Goal: Task Accomplishment & Management: Manage account settings

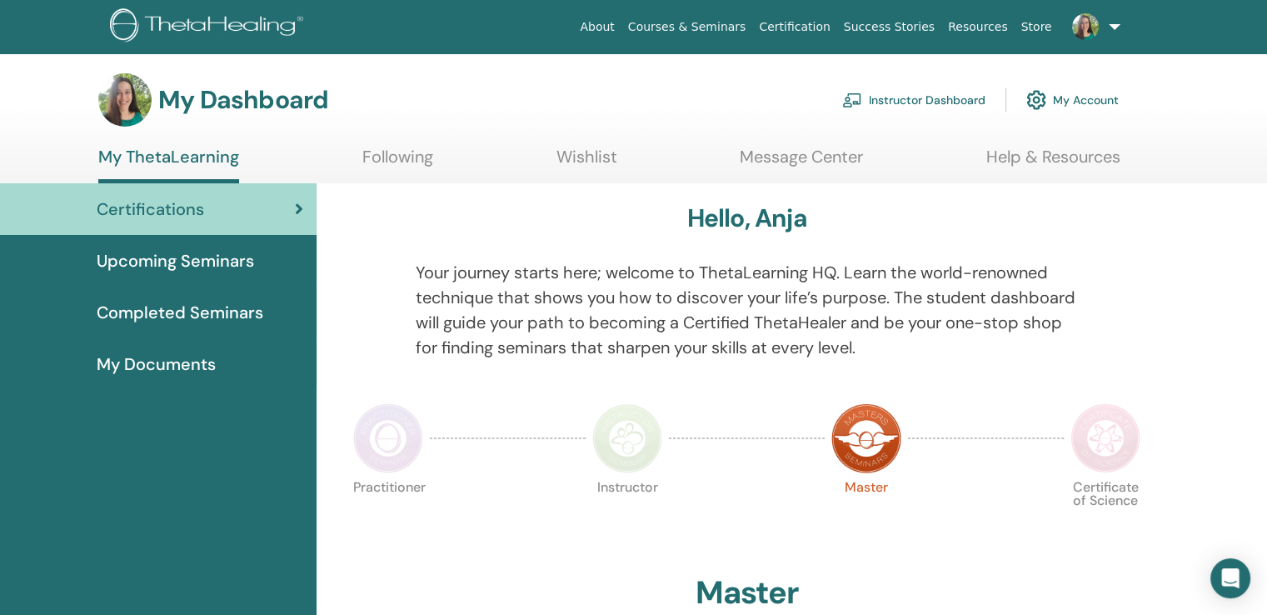
click at [875, 94] on link "Instructor Dashboard" at bounding box center [913, 100] width 143 height 37
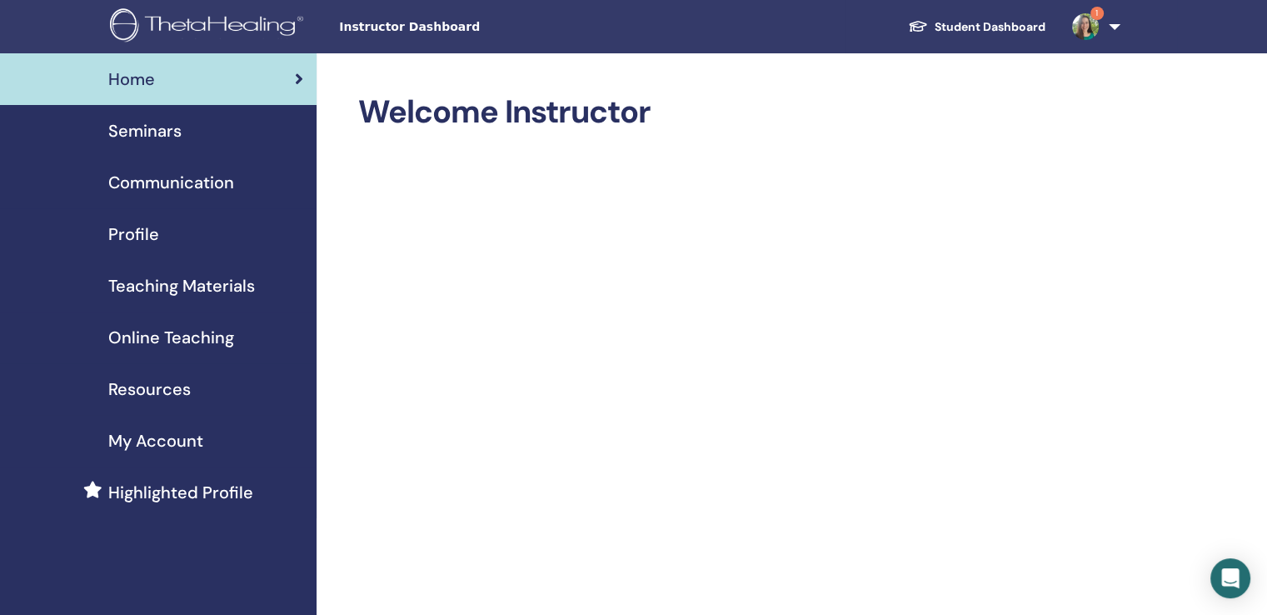
click at [160, 226] on div "Profile" at bounding box center [158, 234] width 290 height 25
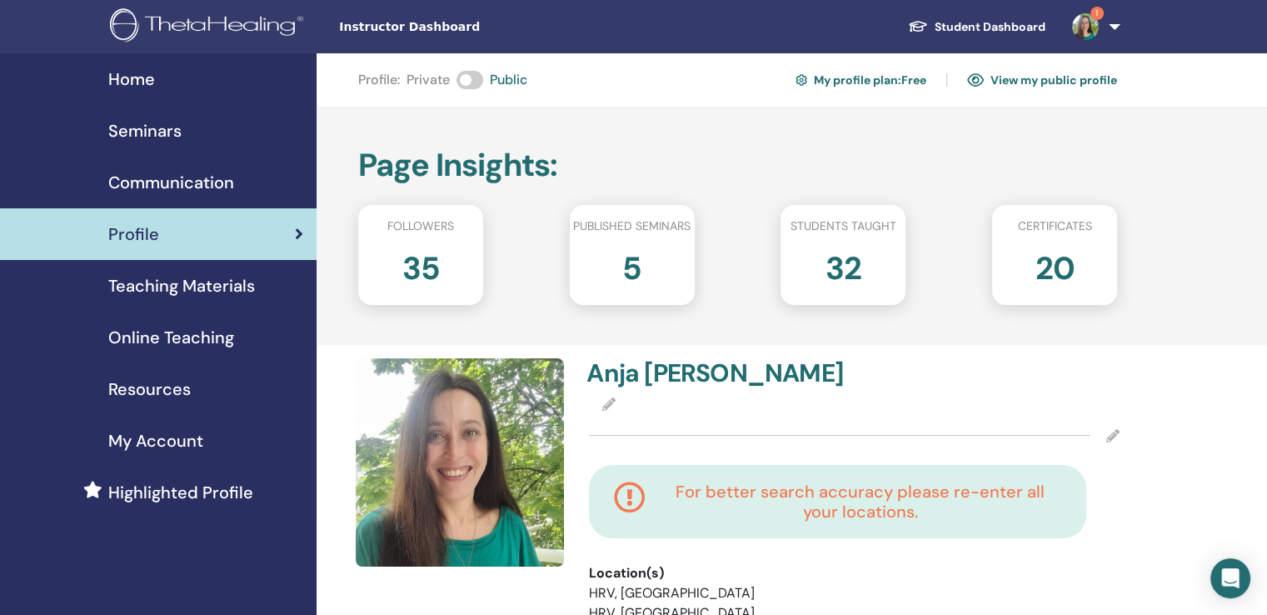
click at [1077, 21] on img at bounding box center [1085, 26] width 27 height 27
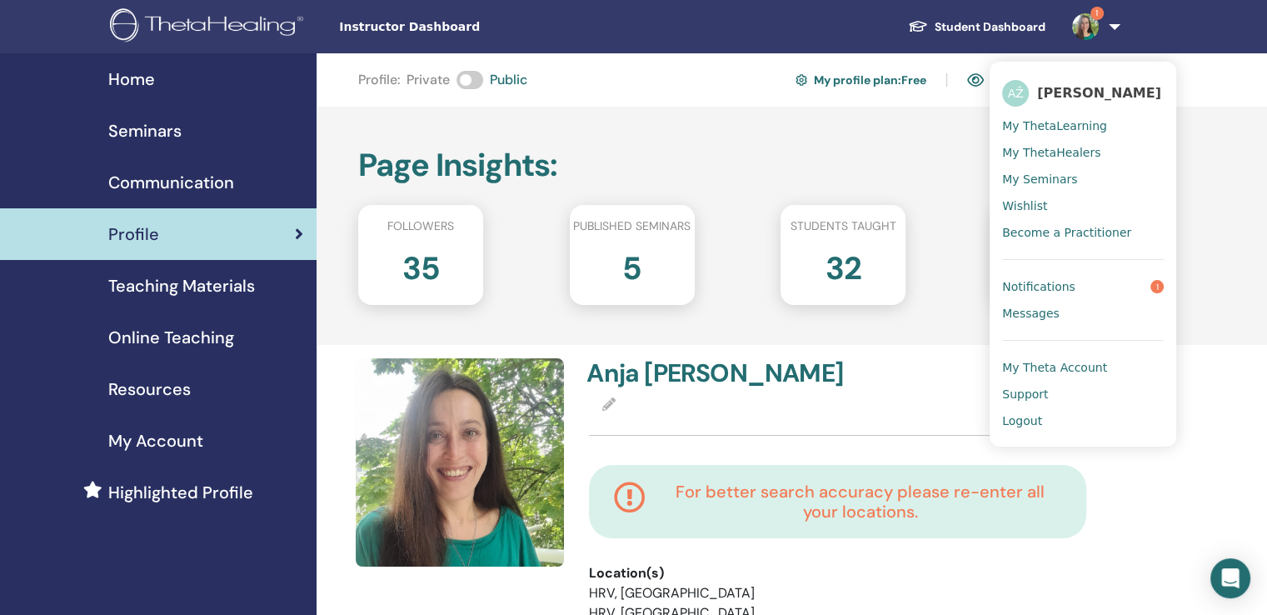
click at [1104, 277] on link "Notifications 1" at bounding box center [1083, 286] width 162 height 27
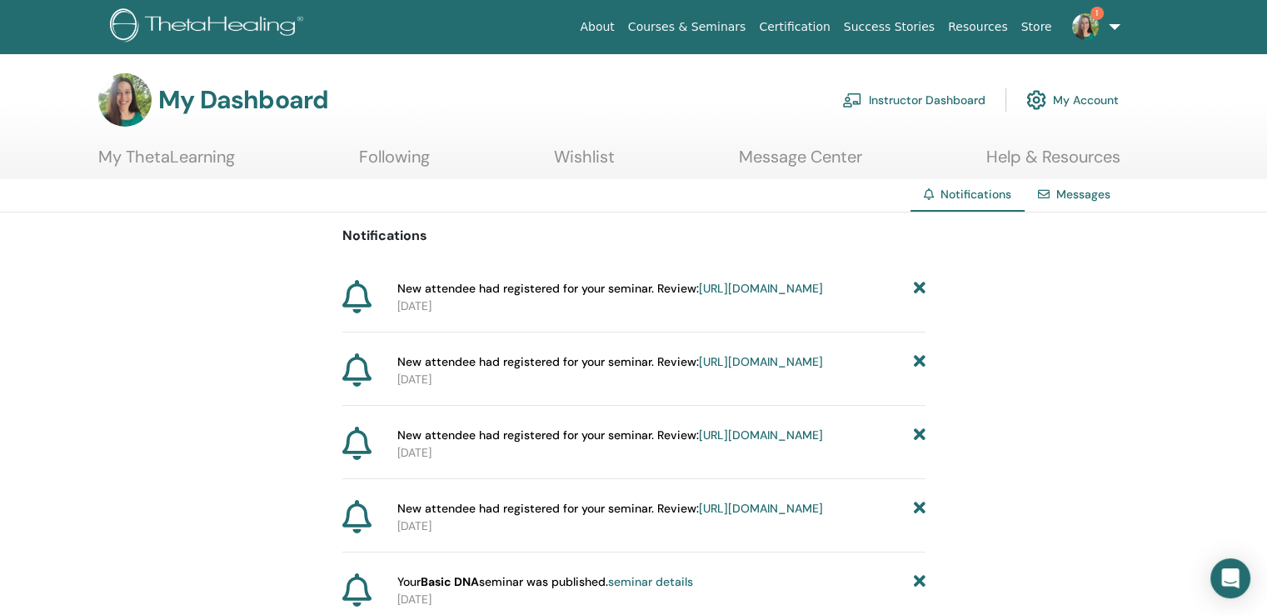
click at [1260, 190] on div "Notifications Messages" at bounding box center [633, 195] width 1267 height 33
